Goal: Information Seeking & Learning: Check status

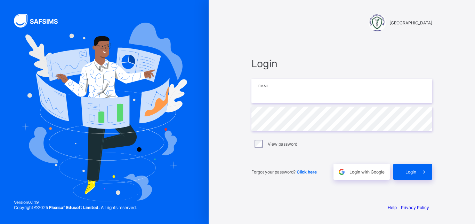
click at [281, 98] on input "email" at bounding box center [342, 91] width 181 height 24
type input "**********"
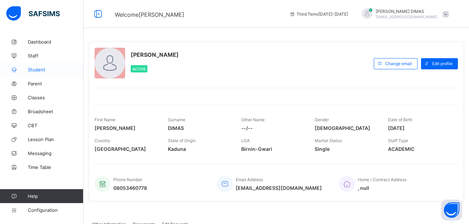
click at [38, 69] on span "Student" at bounding box center [56, 70] width 56 height 6
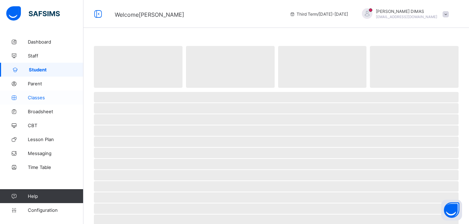
click at [39, 96] on span "Classes" at bounding box center [56, 98] width 56 height 6
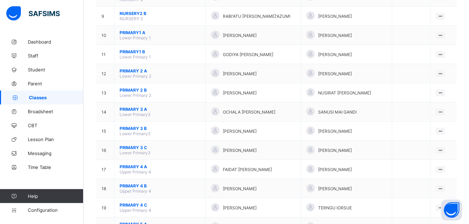
scroll to position [302, 0]
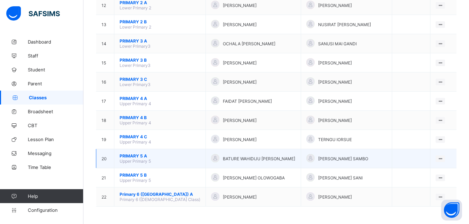
click at [136, 156] on span "PRIMARY 5 A" at bounding box center [160, 155] width 81 height 5
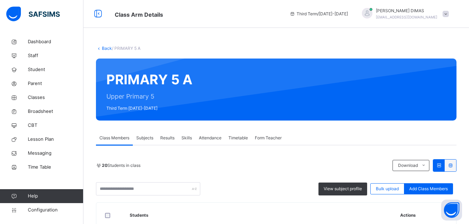
click at [213, 136] on span "Attendance" at bounding box center [210, 138] width 23 height 6
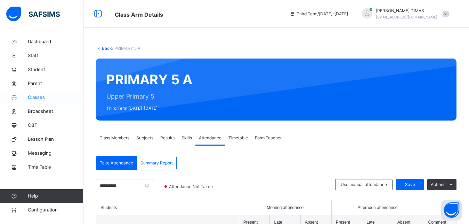
click at [36, 96] on span "Classes" at bounding box center [56, 97] width 56 height 7
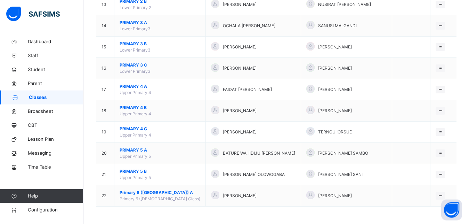
scroll to position [350, 0]
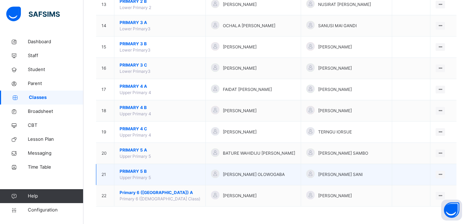
click at [134, 172] on span "PRIMARY 5 B" at bounding box center [160, 171] width 81 height 6
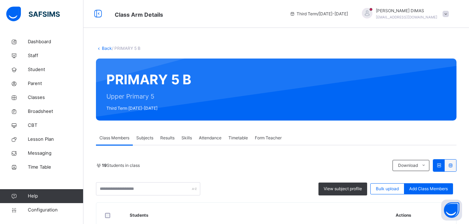
click at [210, 138] on span "Attendance" at bounding box center [210, 138] width 23 height 6
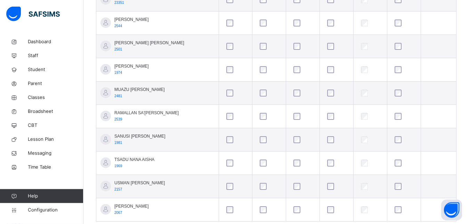
scroll to position [449, 0]
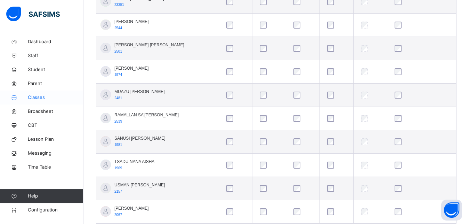
click at [36, 97] on span "Classes" at bounding box center [56, 97] width 56 height 7
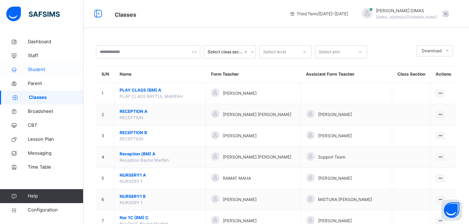
click at [38, 68] on span "Student" at bounding box center [56, 69] width 56 height 7
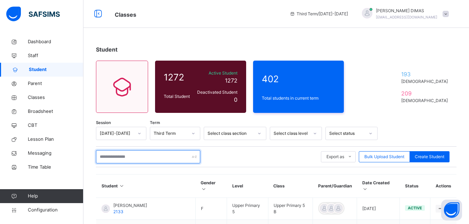
click at [136, 157] on input "text" at bounding box center [148, 156] width 104 height 13
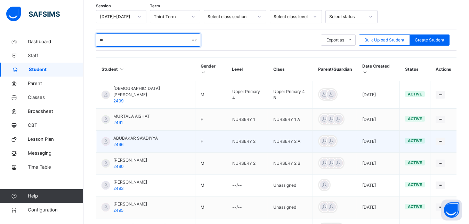
scroll to position [86, 0]
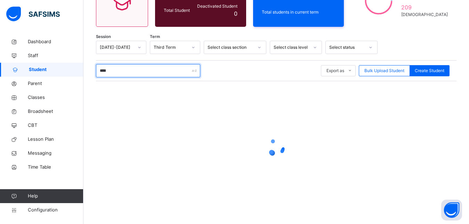
type input "****"
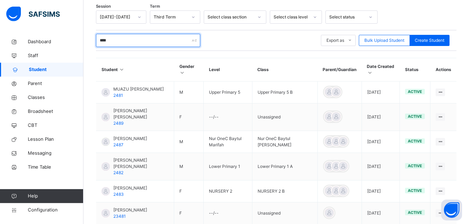
scroll to position [125, 0]
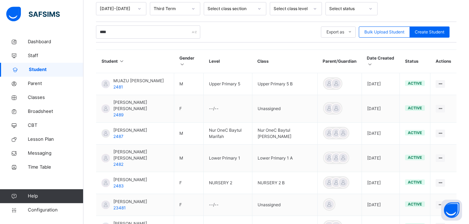
click at [225, 29] on div "**** Export as Pdf Report Excel Report Excel Report (LMS) Bulk Upload Student C…" at bounding box center [276, 31] width 361 height 13
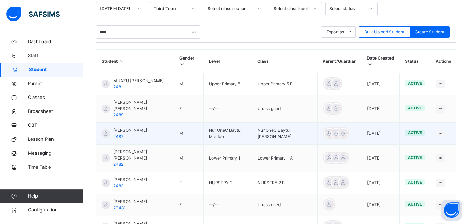
click at [195, 124] on tbody "MUAZU ABUBAKAR SIDDIQ UMAR 2481 M Upper Primary 5 Upper Primary 5 B 2024-09-13 …" at bounding box center [276, 191] width 361 height 236
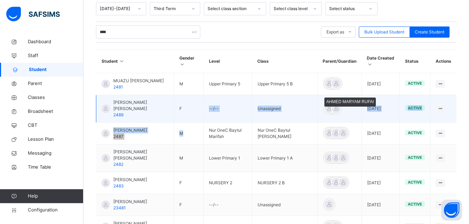
click at [339, 113] on div at bounding box center [336, 108] width 10 height 10
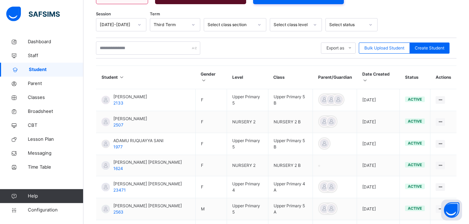
scroll to position [107, 0]
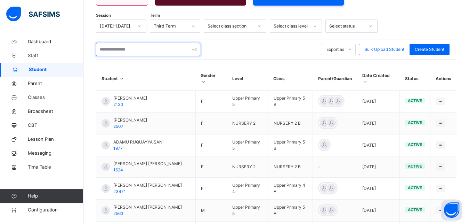
click at [137, 47] on input "text" at bounding box center [148, 49] width 104 height 13
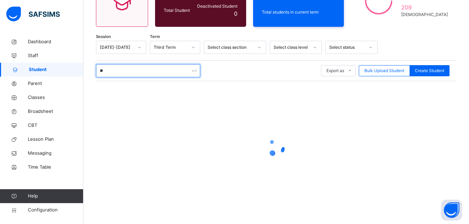
scroll to position [86, 0]
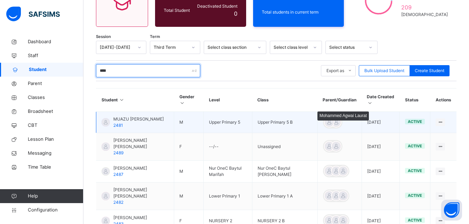
type input "****"
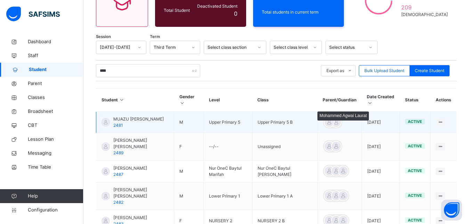
click at [333, 124] on div at bounding box center [329, 122] width 10 height 10
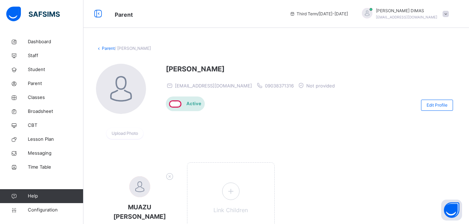
drag, startPoint x: 167, startPoint y: 69, endPoint x: 260, endPoint y: 72, distance: 92.7
click at [260, 72] on span "Mohammed Agwai Laurat" at bounding box center [252, 69] width 173 height 10
copy span "Mohammed Agwai Laurat"
click at [39, 82] on span "Parent" at bounding box center [56, 83] width 56 height 7
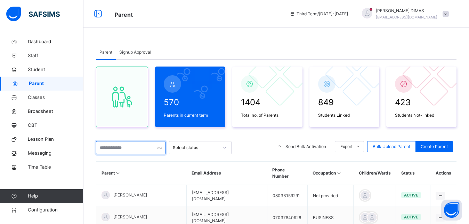
click at [118, 148] on input "text" at bounding box center [131, 147] width 70 height 13
paste input "**********"
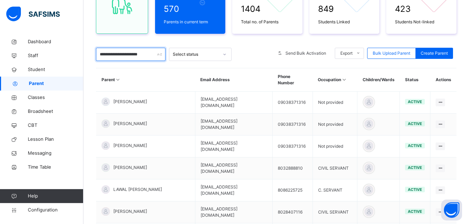
scroll to position [96, 0]
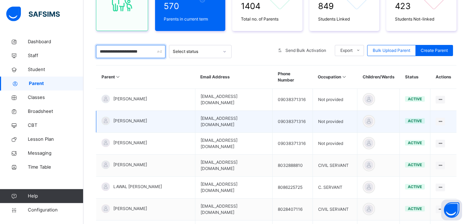
type input "**********"
click at [140, 118] on span "Mohammed Agwai Laurat" at bounding box center [130, 121] width 34 height 6
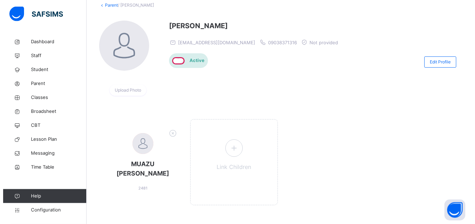
scroll to position [46, 0]
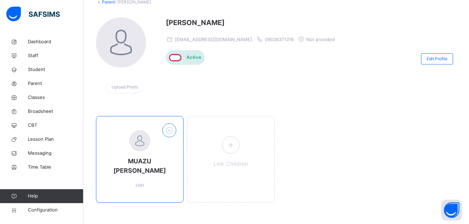
click at [172, 131] on icon at bounding box center [169, 130] width 11 height 11
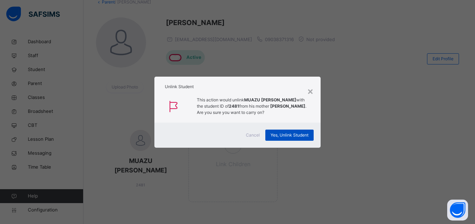
click at [282, 138] on span "Yes, Unlink Student" at bounding box center [290, 135] width 38 height 6
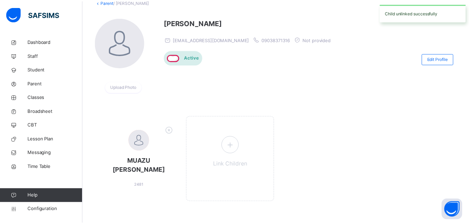
scroll to position [0, 0]
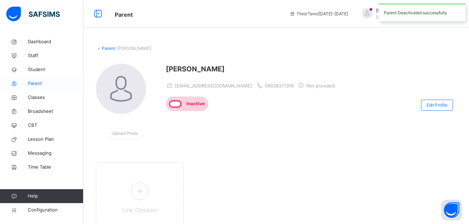
click at [38, 82] on span "Parent" at bounding box center [56, 83] width 56 height 7
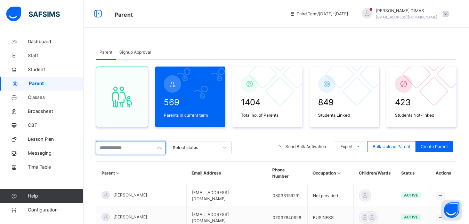
click at [129, 148] on input "text" at bounding box center [131, 147] width 70 height 13
paste input "**********"
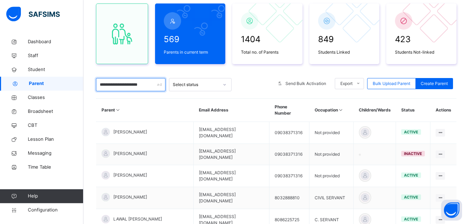
scroll to position [64, 0]
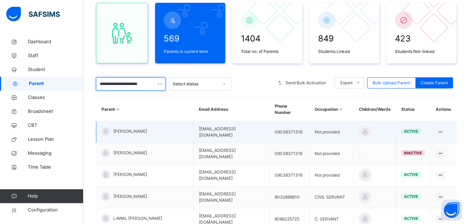
type input "**********"
click at [134, 130] on span "Mohammed Agwai laurat" at bounding box center [130, 131] width 34 height 6
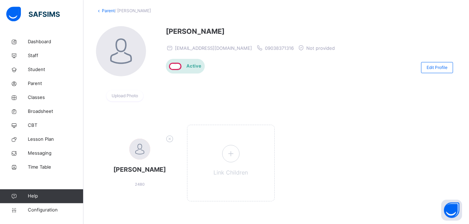
scroll to position [43, 0]
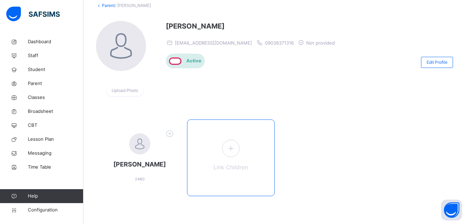
click at [233, 148] on icon at bounding box center [230, 148] width 13 height 14
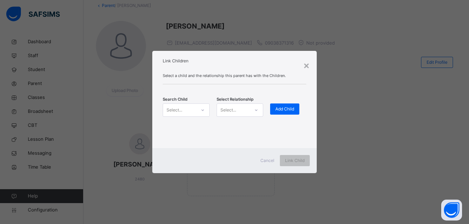
click at [203, 109] on icon at bounding box center [203, 109] width 4 height 7
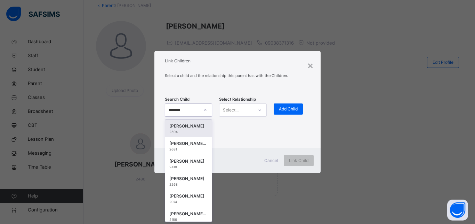
scroll to position [0, 0]
type input "******"
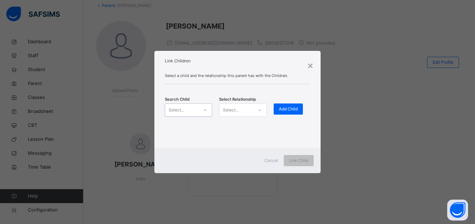
click at [190, 108] on div "Select..." at bounding box center [181, 109] width 33 height 11
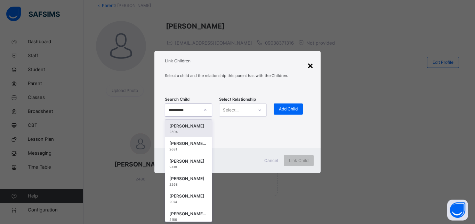
type input "********"
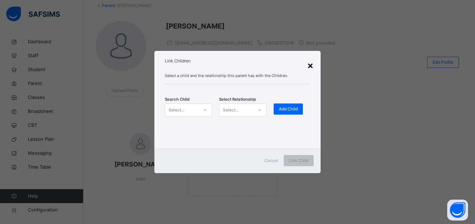
click at [309, 63] on div "×" at bounding box center [310, 65] width 7 height 15
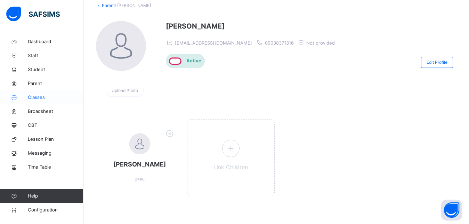
click at [37, 94] on link "Classes" at bounding box center [42, 97] width 84 height 14
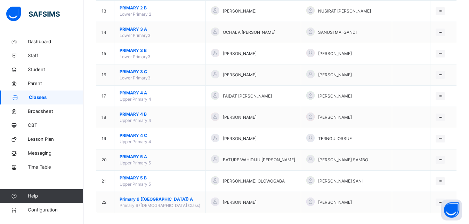
scroll to position [350, 0]
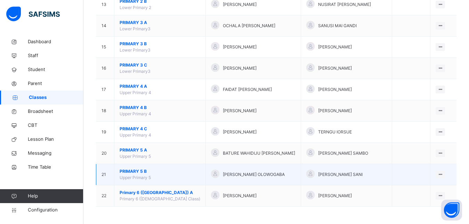
click at [134, 170] on span "PRIMARY 5 B" at bounding box center [160, 171] width 81 height 6
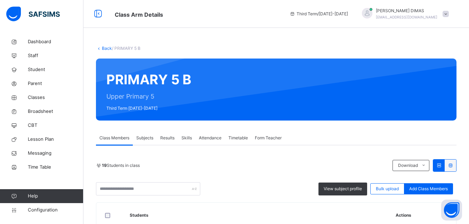
click at [211, 137] on span "Attendance" at bounding box center [210, 138] width 23 height 6
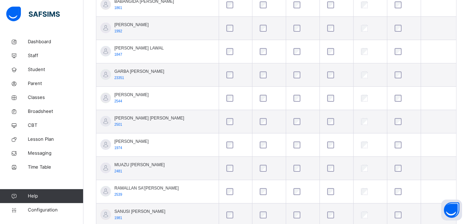
scroll to position [377, 0]
click at [36, 83] on span "Parent" at bounding box center [56, 83] width 56 height 7
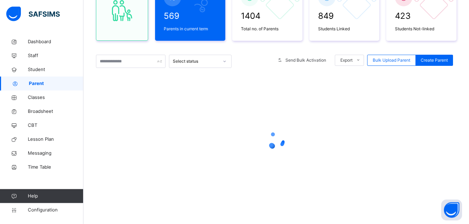
scroll to position [86, 0]
click at [139, 61] on input "text" at bounding box center [131, 61] width 70 height 13
paste input "**********"
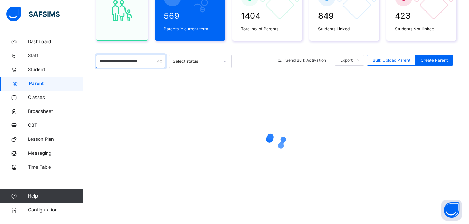
type input "**********"
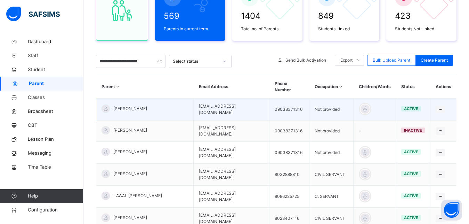
click at [147, 107] on span "Mohammed Agwai laurat" at bounding box center [130, 108] width 34 height 6
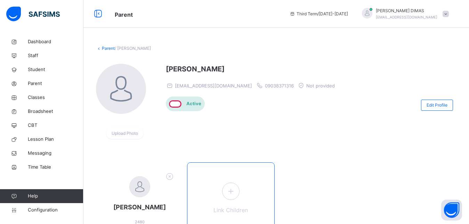
click at [234, 188] on icon at bounding box center [230, 191] width 13 height 14
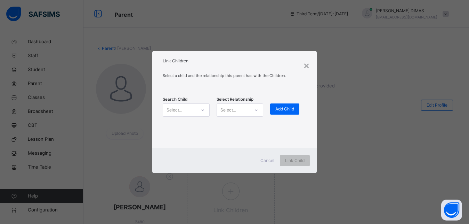
click at [182, 110] on div "Select..." at bounding box center [179, 109] width 33 height 11
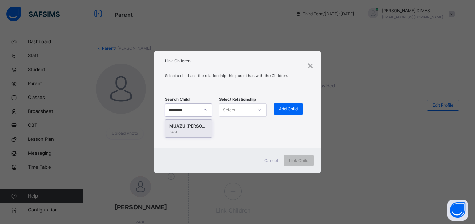
type input "*********"
click at [194, 126] on div "MUAZU [PERSON_NAME]" at bounding box center [188, 126] width 38 height 7
click at [259, 109] on icon at bounding box center [260, 109] width 4 height 7
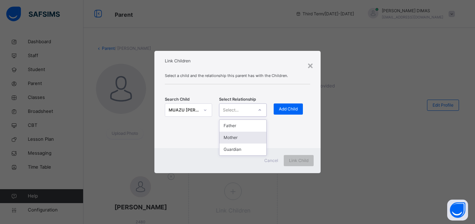
click at [239, 137] on div "Mother" at bounding box center [243, 138] width 47 height 12
click at [290, 107] on span "Add Child" at bounding box center [288, 109] width 19 height 6
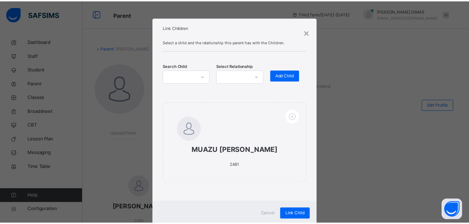
scroll to position [31, 0]
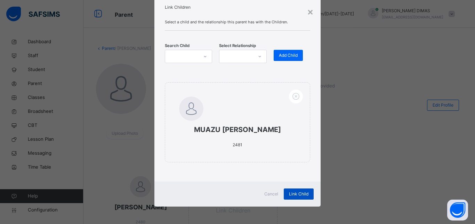
click at [293, 193] on span "Link Child" at bounding box center [298, 194] width 19 height 6
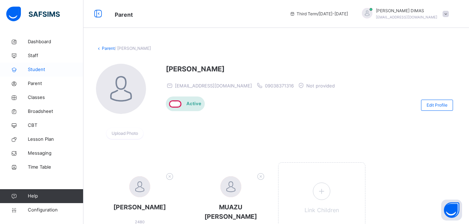
click at [39, 69] on span "Student" at bounding box center [56, 69] width 56 height 7
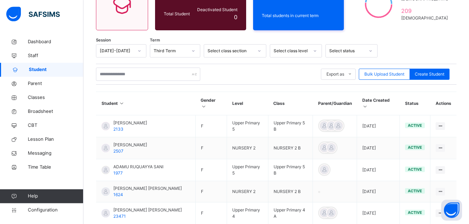
scroll to position [83, 0]
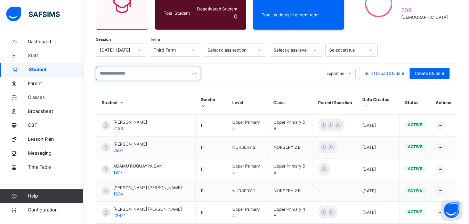
click at [138, 71] on input "text" at bounding box center [148, 73] width 104 height 13
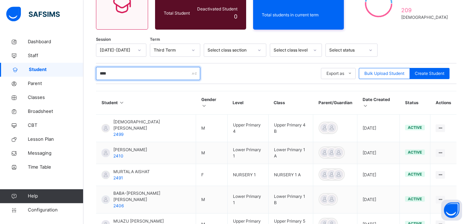
type input "****"
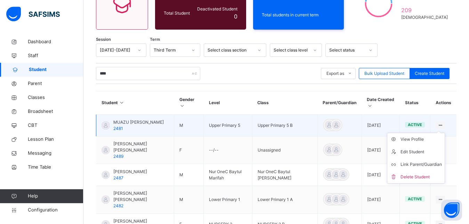
click at [444, 128] on icon at bounding box center [441, 125] width 6 height 5
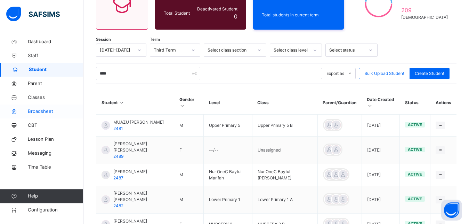
click at [39, 111] on span "Broadsheet" at bounding box center [56, 111] width 56 height 7
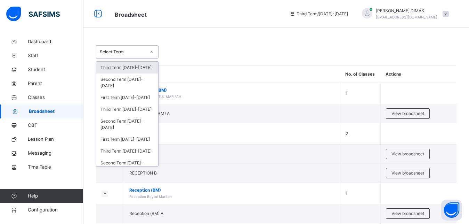
click at [152, 50] on icon at bounding box center [152, 51] width 4 height 7
click at [128, 66] on div "Third Term 2024-2025" at bounding box center [127, 68] width 62 height 12
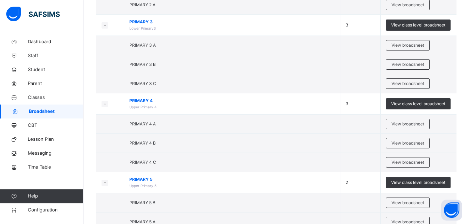
scroll to position [577, 0]
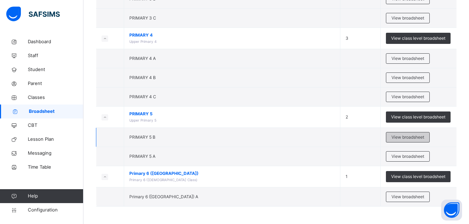
click at [405, 135] on span "View broadsheet" at bounding box center [408, 137] width 33 height 6
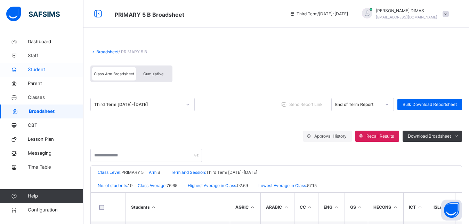
click at [35, 68] on span "Student" at bounding box center [56, 69] width 56 height 7
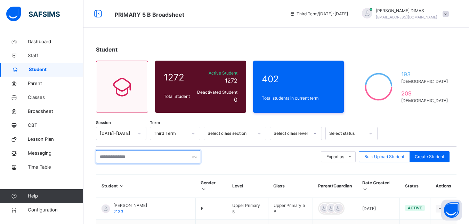
click at [132, 156] on input "text" at bounding box center [148, 156] width 104 height 13
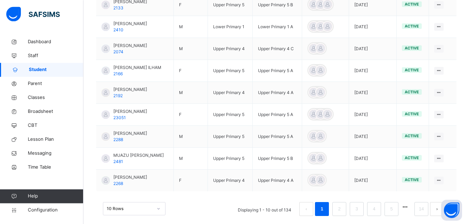
scroll to position [227, 0]
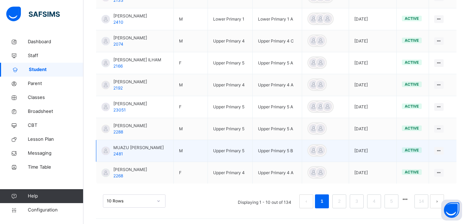
type input "**********"
click at [142, 144] on span "MUAZU [PERSON_NAME]" at bounding box center [138, 147] width 50 height 6
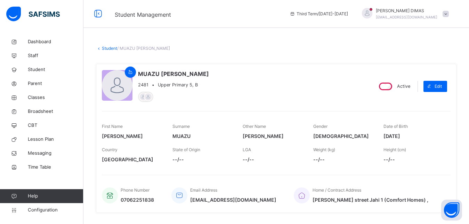
click at [113, 83] on div at bounding box center [117, 85] width 31 height 31
click at [34, 83] on span "Parent" at bounding box center [56, 83] width 56 height 7
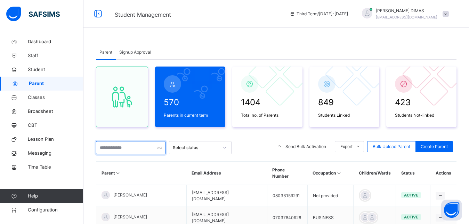
click at [129, 151] on input "text" at bounding box center [131, 147] width 70 height 13
paste input "**********"
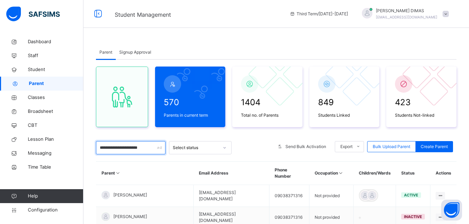
type input "**********"
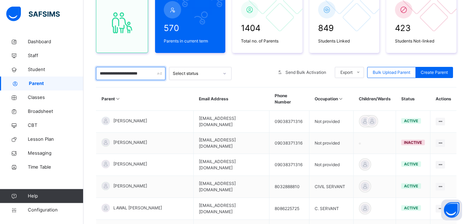
scroll to position [96, 0]
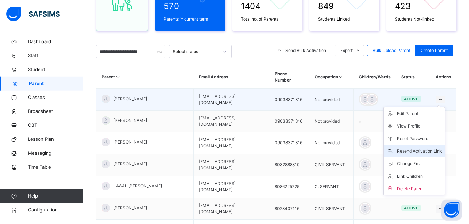
click at [422, 149] on div "Resend Activation Link" at bounding box center [419, 151] width 45 height 7
click at [432, 151] on div "Resend Activation Link" at bounding box center [419, 151] width 45 height 7
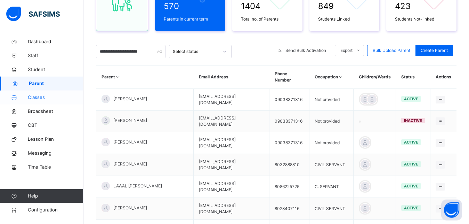
click at [38, 96] on span "Classes" at bounding box center [56, 97] width 56 height 7
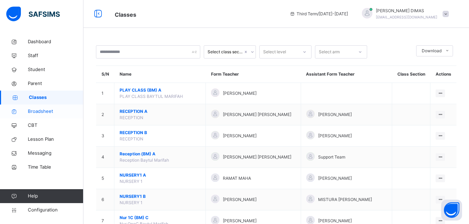
click at [43, 110] on span "Broadsheet" at bounding box center [56, 111] width 56 height 7
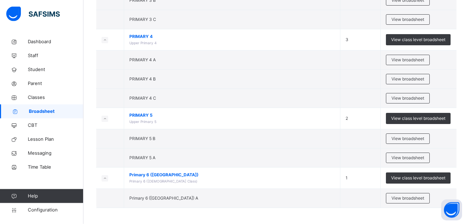
scroll to position [552, 0]
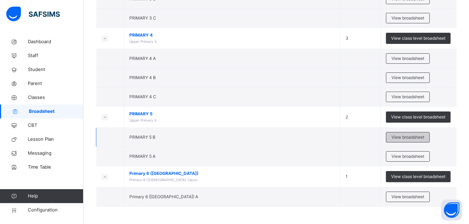
click at [406, 136] on span "View broadsheet" at bounding box center [408, 137] width 33 height 6
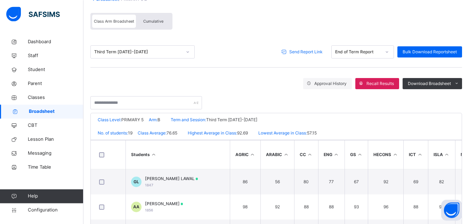
scroll to position [52, 0]
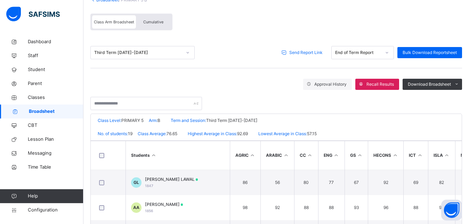
click at [311, 53] on span "Send Report Link" at bounding box center [306, 52] width 33 height 6
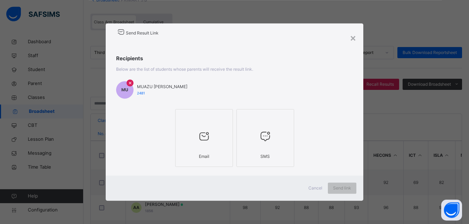
click at [196, 135] on div at bounding box center [204, 136] width 50 height 26
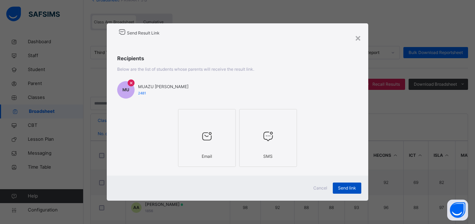
click at [340, 186] on span "Send link" at bounding box center [347, 188] width 18 height 6
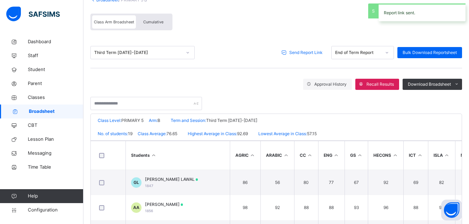
click at [150, 21] on span "Cumulative" at bounding box center [153, 21] width 20 height 5
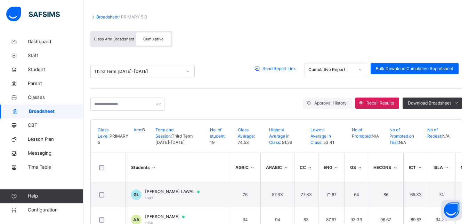
scroll to position [34, 0]
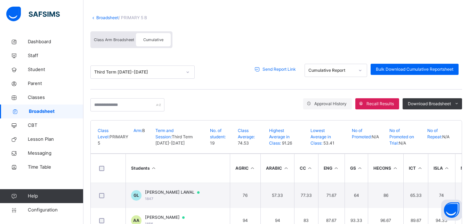
click at [150, 39] on span "Cumulative" at bounding box center [153, 39] width 20 height 5
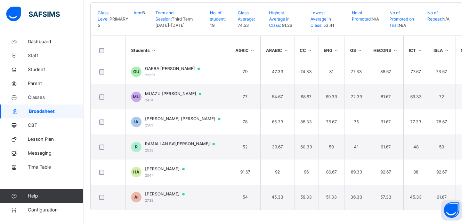
scroll to position [21, 0]
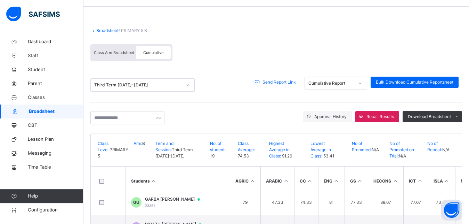
click at [278, 81] on span "Send Report Link" at bounding box center [279, 82] width 33 height 6
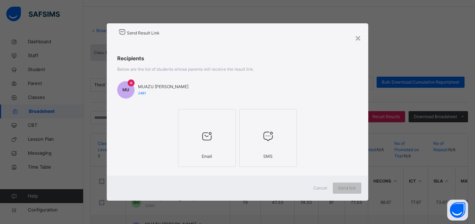
click at [205, 133] on icon at bounding box center [207, 136] width 15 height 16
click at [345, 187] on span "Send link" at bounding box center [347, 188] width 18 height 6
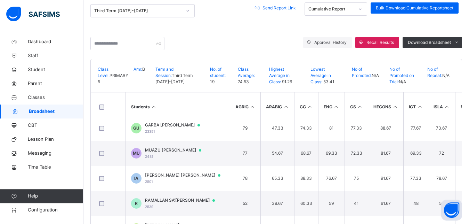
scroll to position [152, 0]
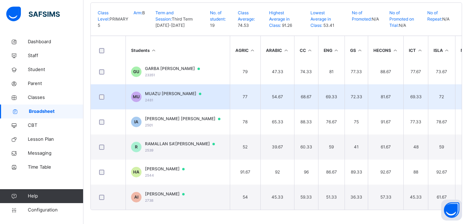
click at [177, 90] on span "MUAZU [PERSON_NAME]" at bounding box center [176, 93] width 63 height 6
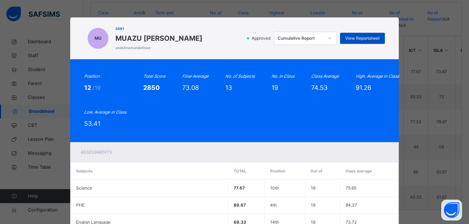
click at [363, 36] on span "View Reportsheet" at bounding box center [363, 38] width 34 height 6
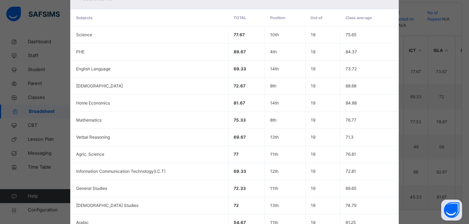
scroll to position [242, 0]
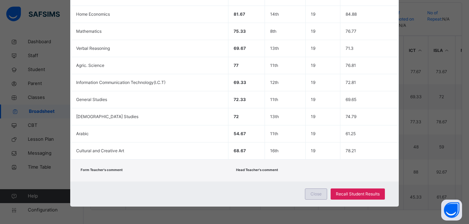
click at [314, 191] on span "Close" at bounding box center [316, 194] width 11 height 6
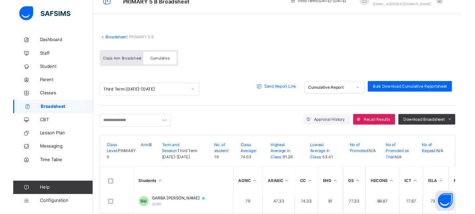
scroll to position [0, 0]
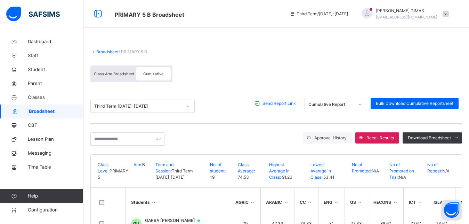
click at [425, 11] on span "WILSON DIMAS" at bounding box center [407, 11] width 62 height 6
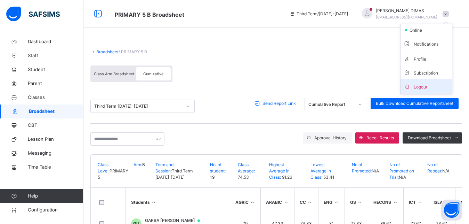
click at [427, 85] on span "Logout" at bounding box center [427, 86] width 46 height 9
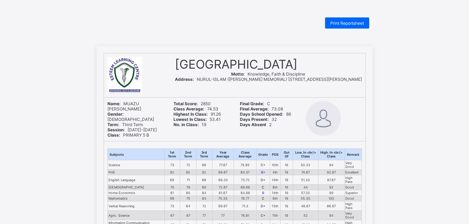
click at [349, 22] on span "Print Reportsheet" at bounding box center [348, 23] width 34 height 5
